Goal: Information Seeking & Learning: Learn about a topic

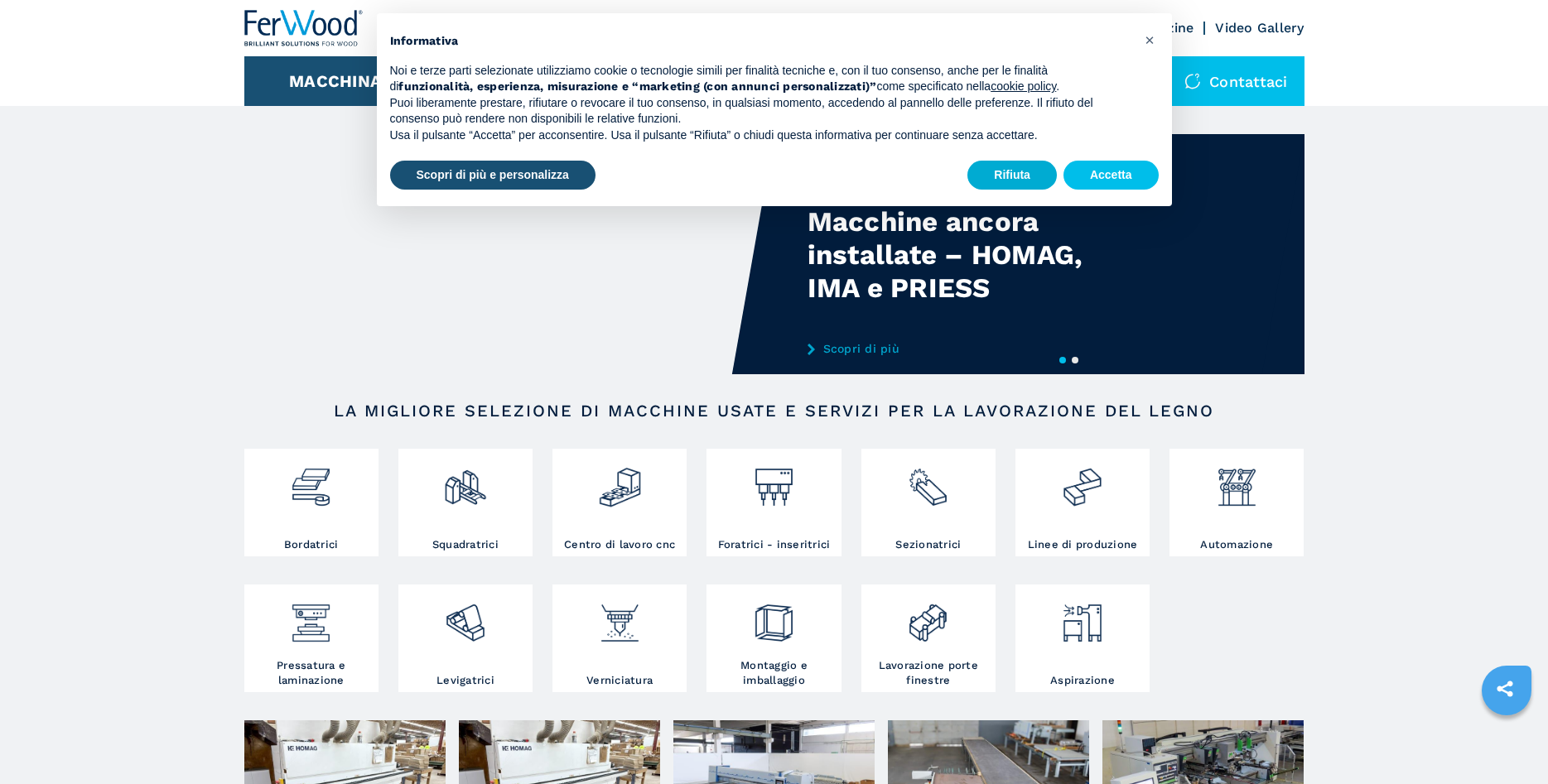
click at [1012, 171] on button "Rifiuta" at bounding box center [1012, 175] width 89 height 30
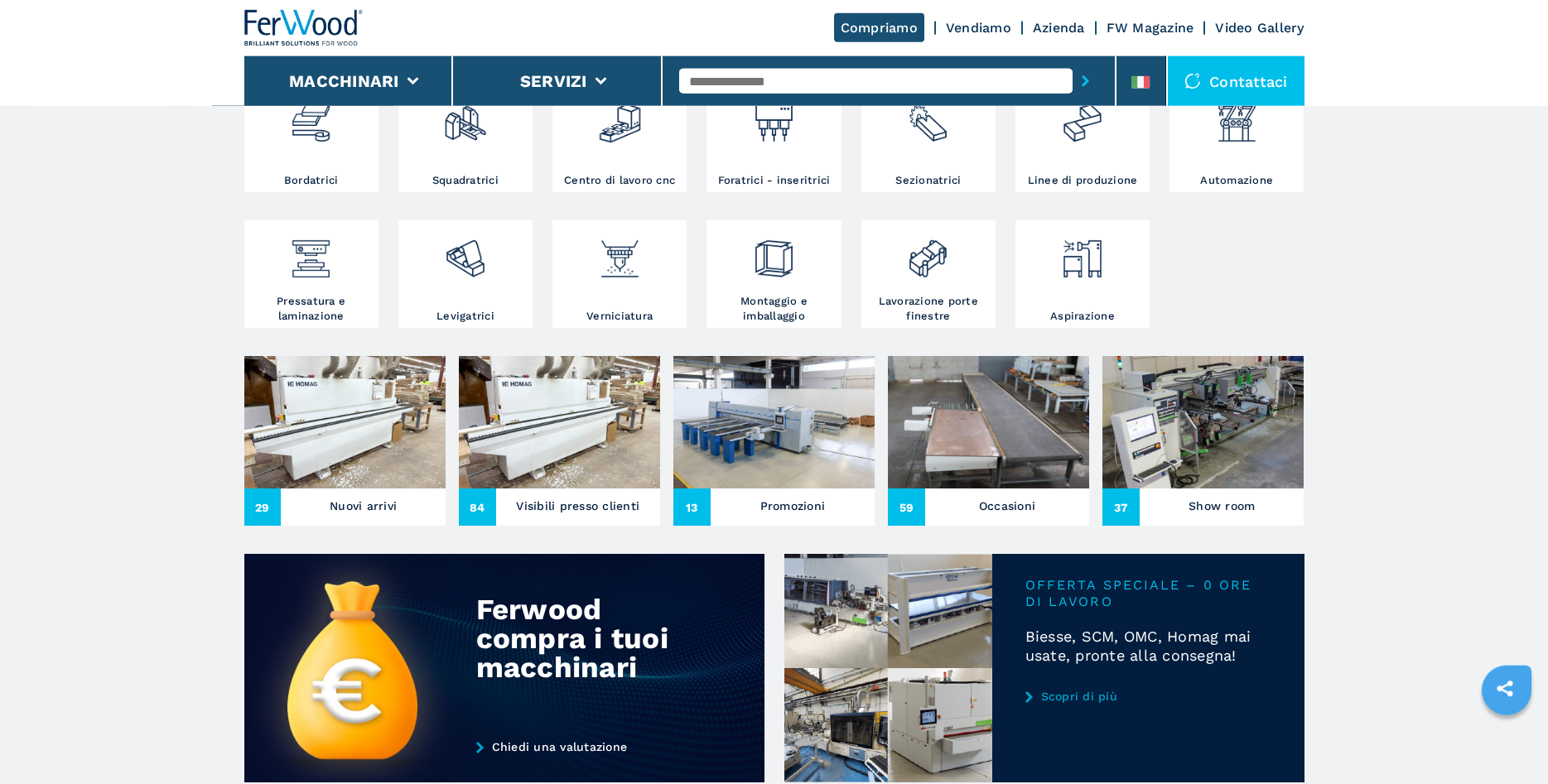
scroll to position [422, 0]
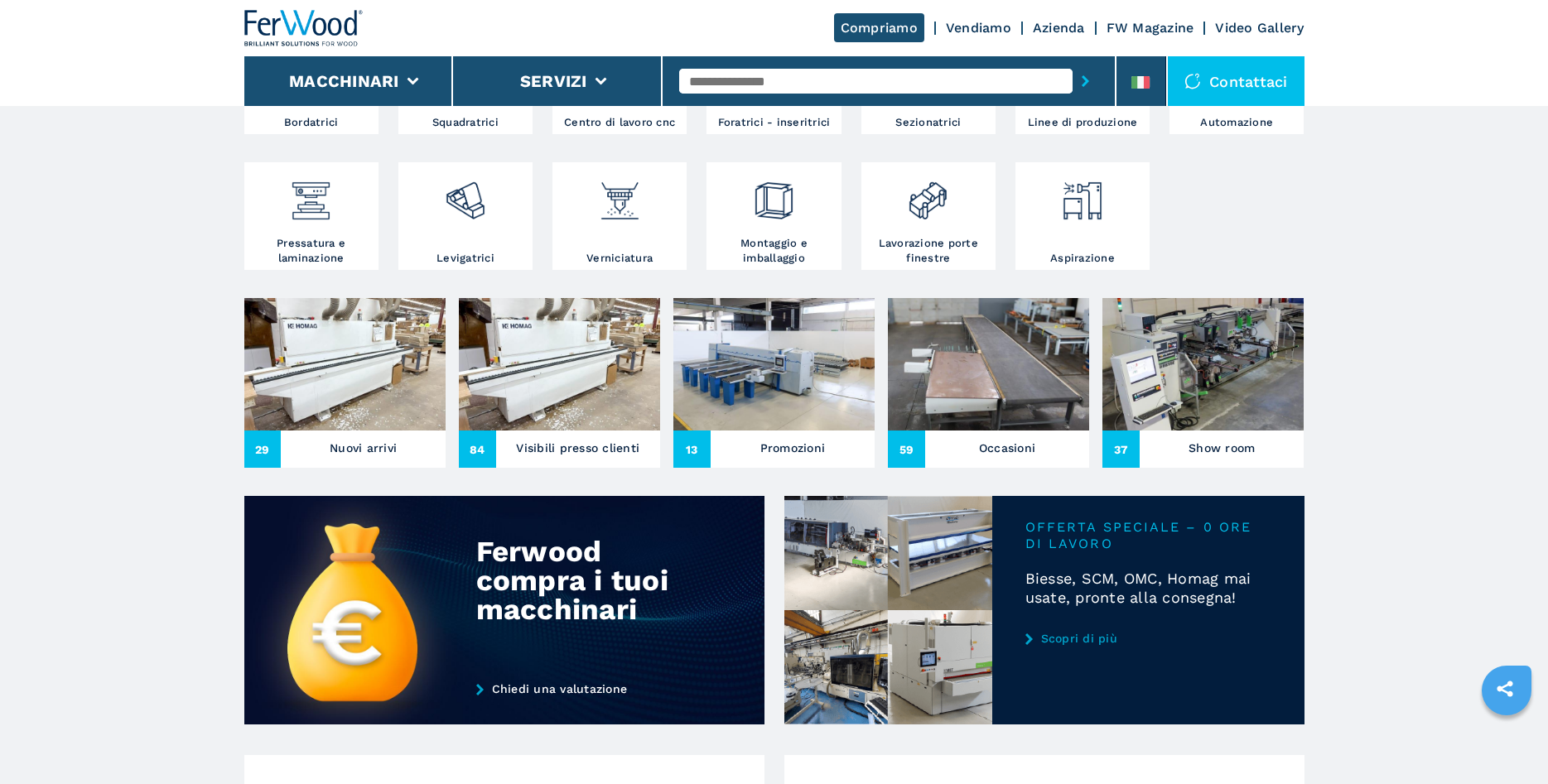
click at [354, 445] on h3 "Nuovi arrivi" at bounding box center [363, 447] width 67 height 23
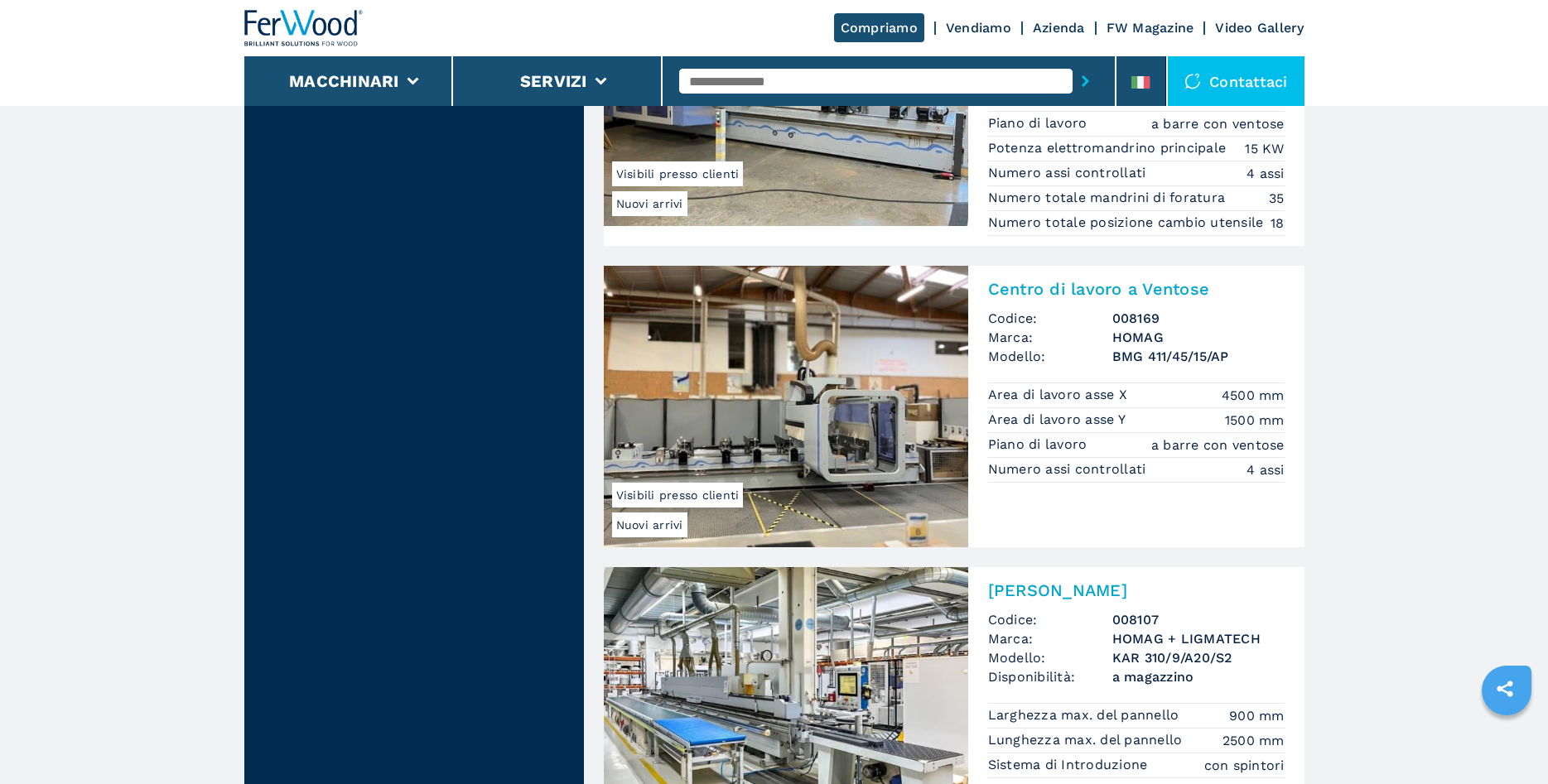
scroll to position [2366, 0]
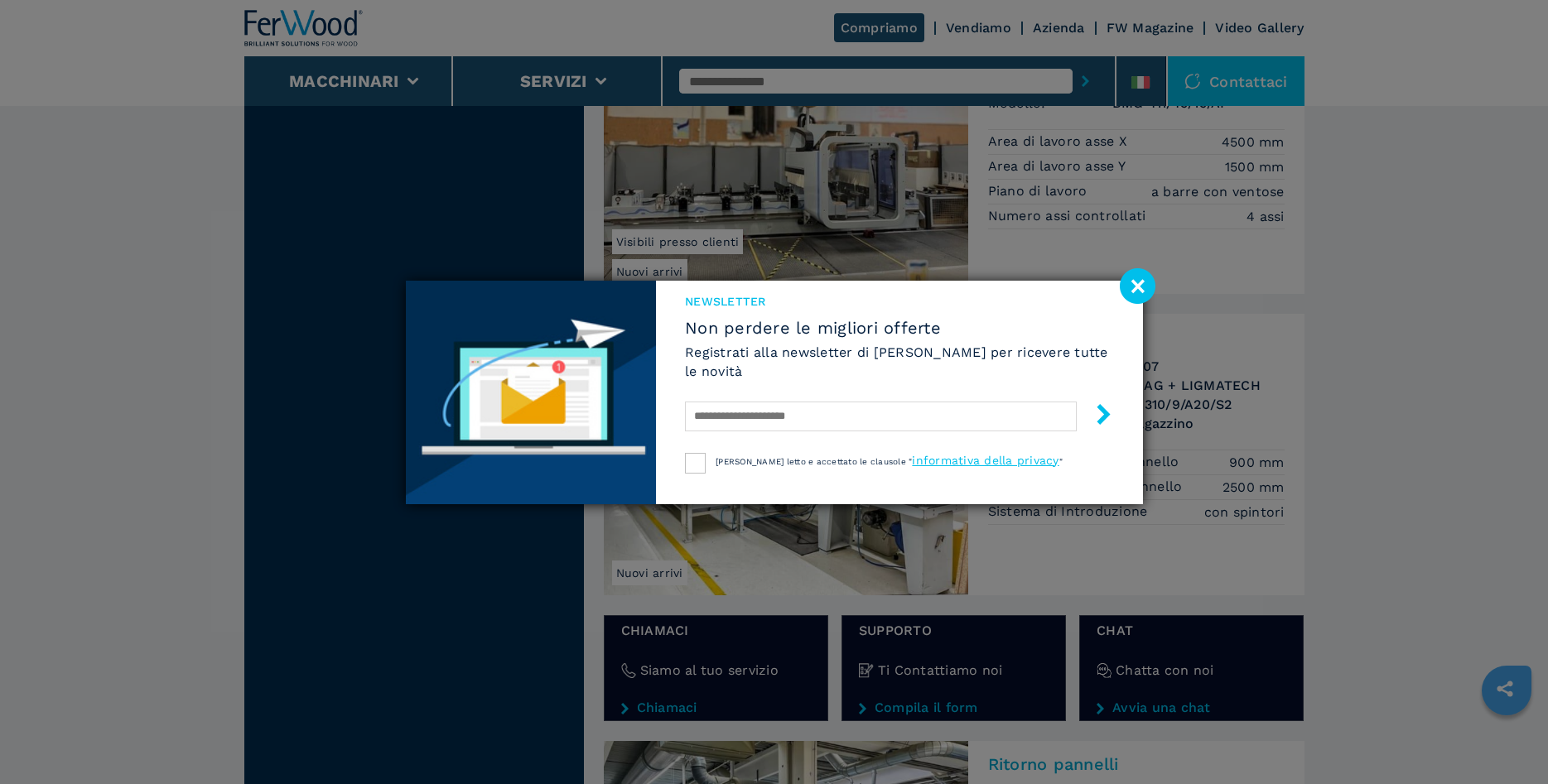
click at [1136, 295] on image at bounding box center [1138, 286] width 35 height 35
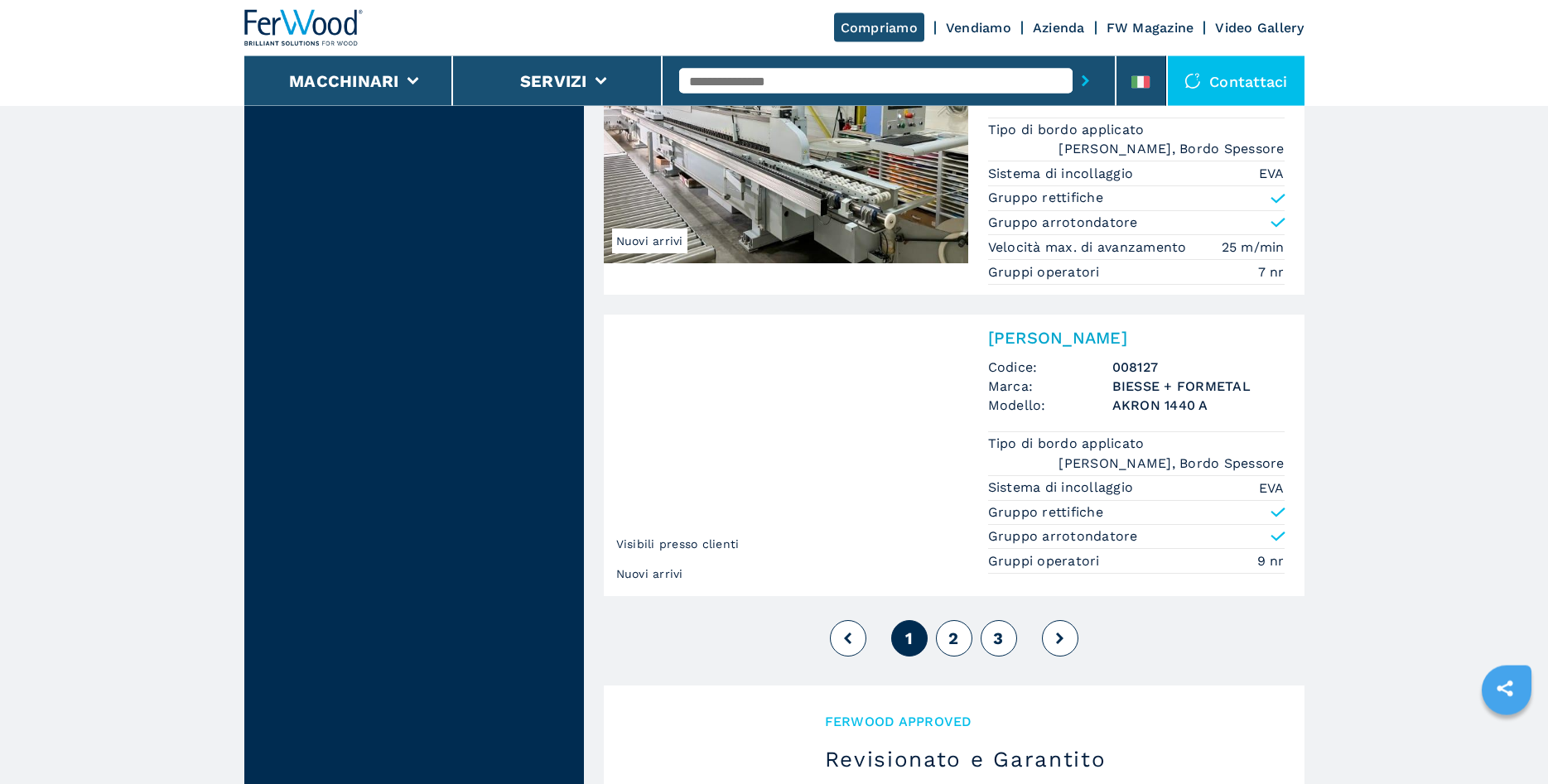
scroll to position [3801, 0]
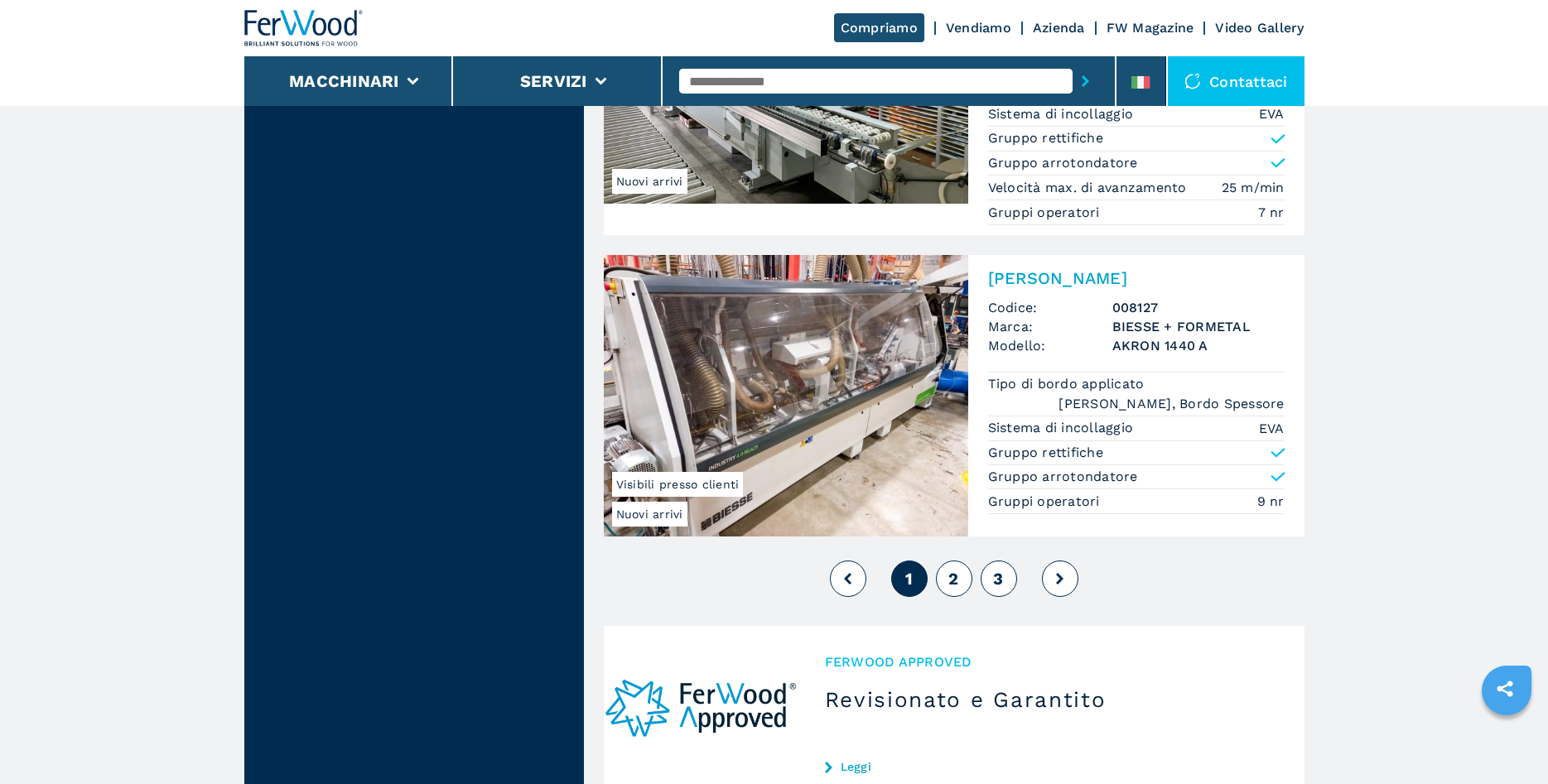
click at [957, 578] on span "2" at bounding box center [954, 579] width 10 height 20
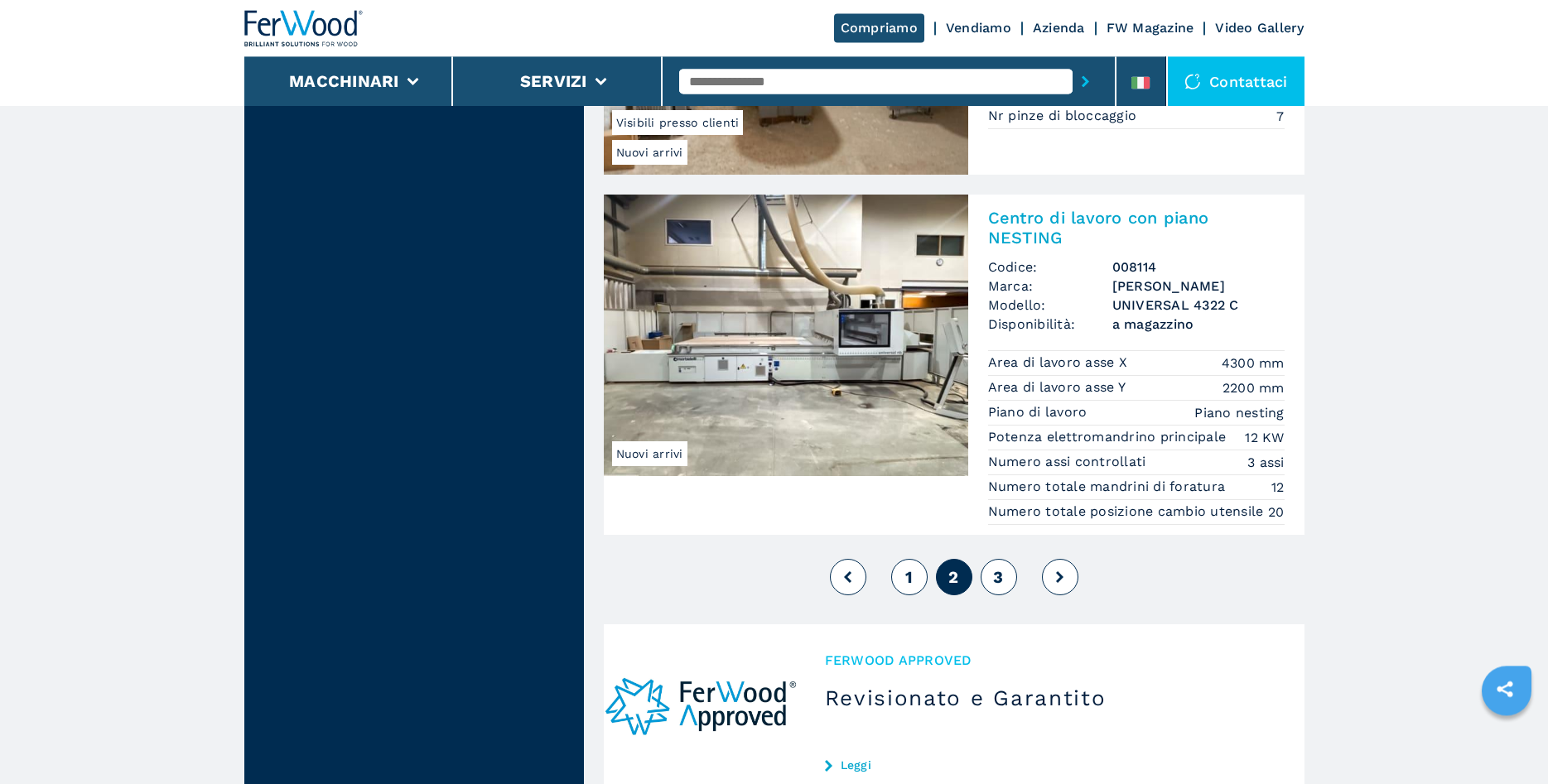
scroll to position [3885, 0]
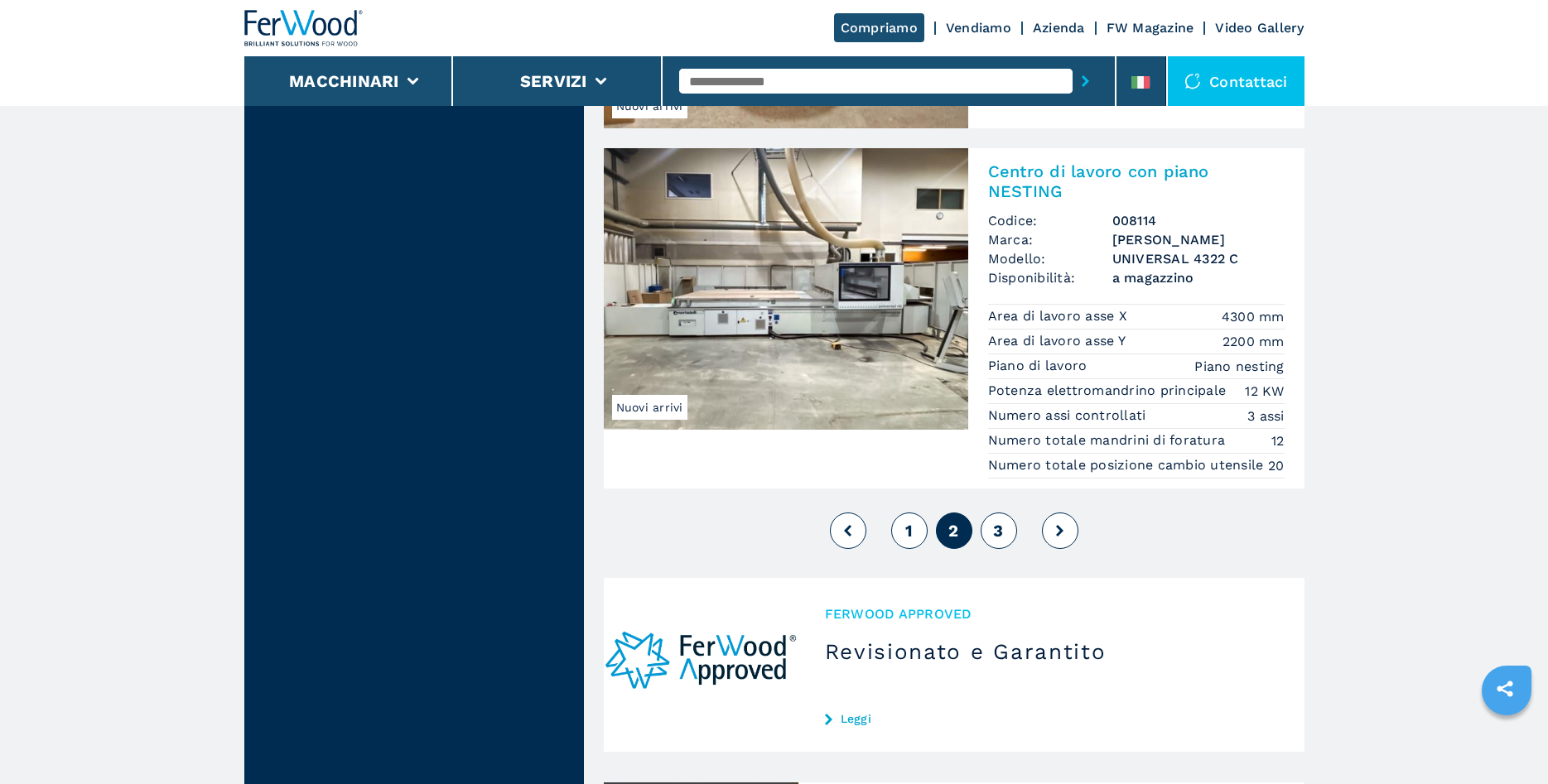
click at [996, 541] on span "3" at bounding box center [999, 531] width 10 height 20
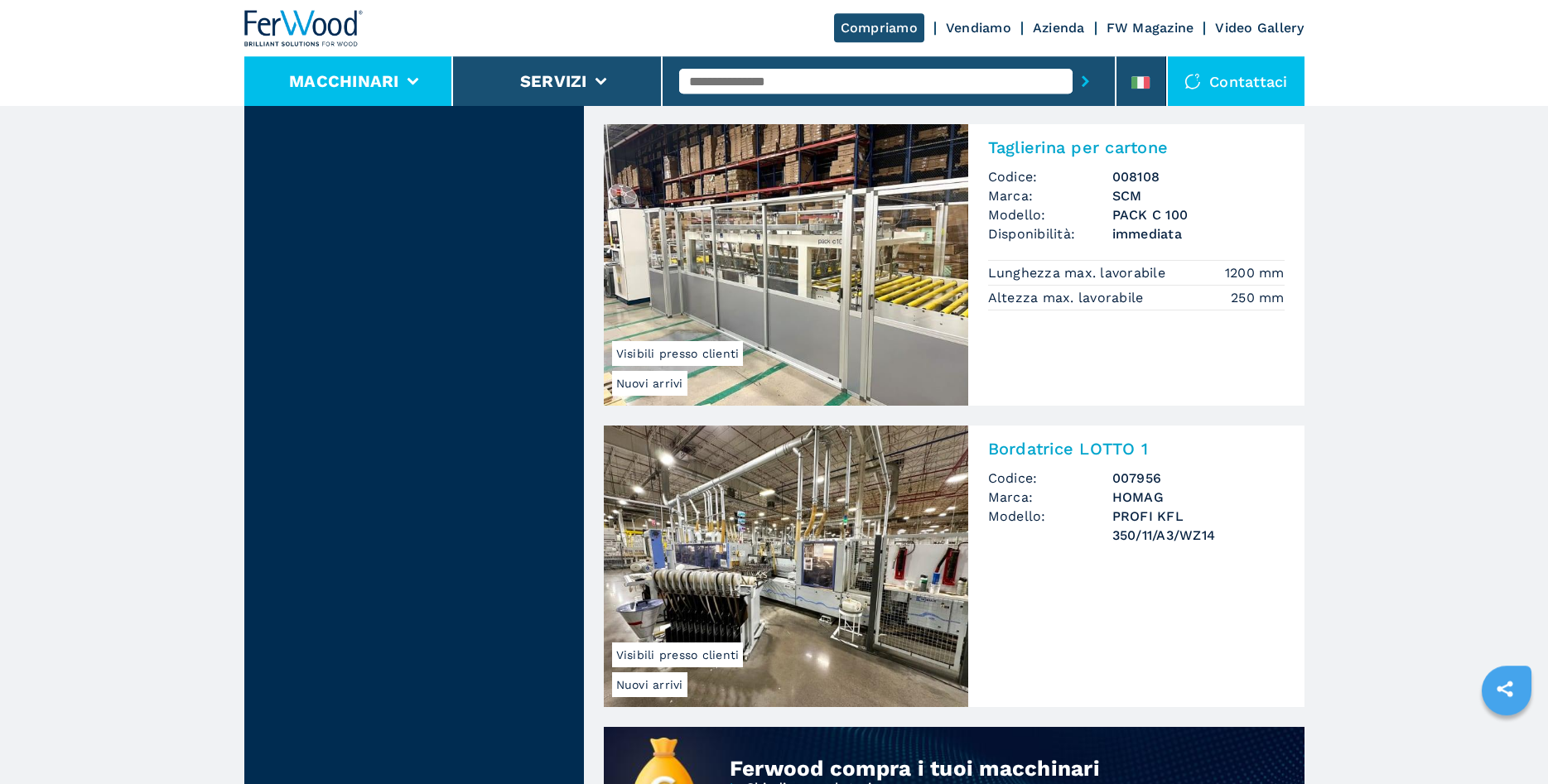
scroll to position [760, 0]
